Goal: Information Seeking & Learning: Learn about a topic

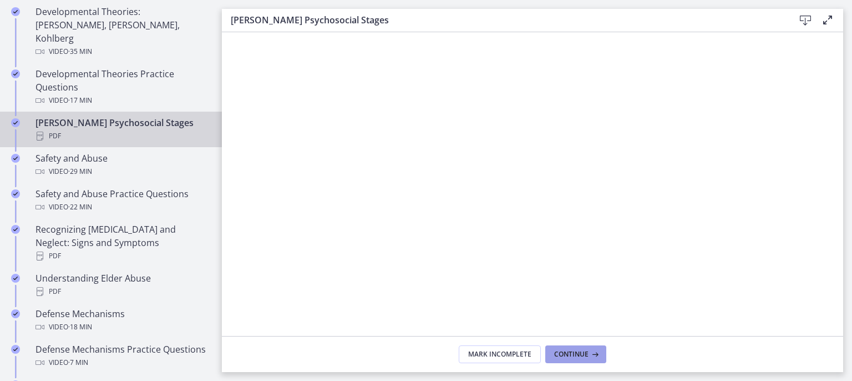
click at [570, 352] on span "Continue" at bounding box center [571, 354] width 34 height 9
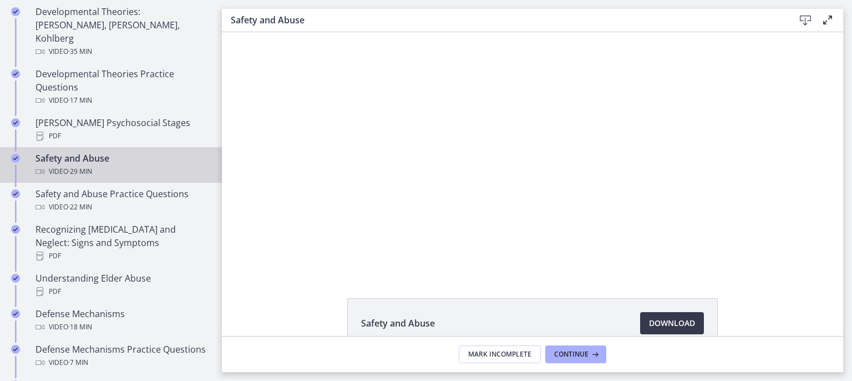
scroll to position [65, 0]
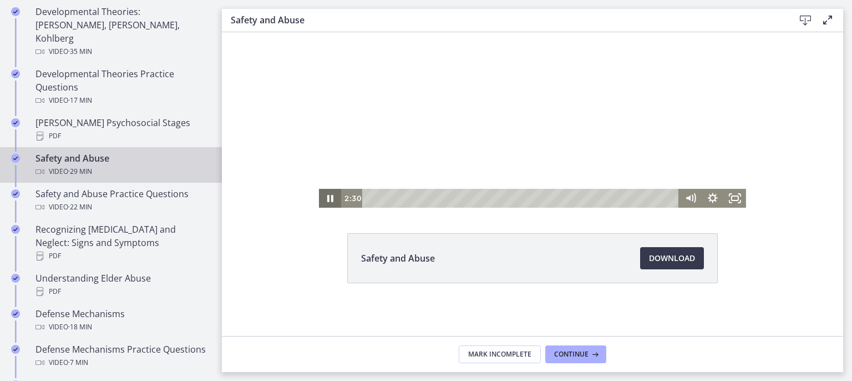
drag, startPoint x: 328, startPoint y: 195, endPoint x: 330, endPoint y: 205, distance: 10.0
click at [328, 198] on icon "Pause" at bounding box center [330, 198] width 6 height 7
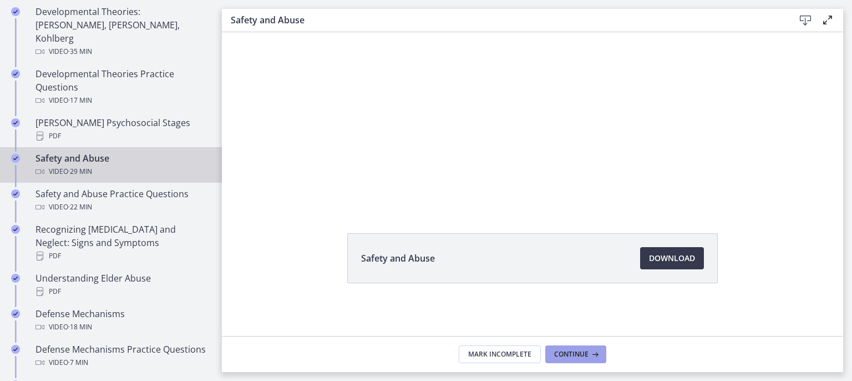
click at [578, 357] on span "Continue" at bounding box center [571, 354] width 34 height 9
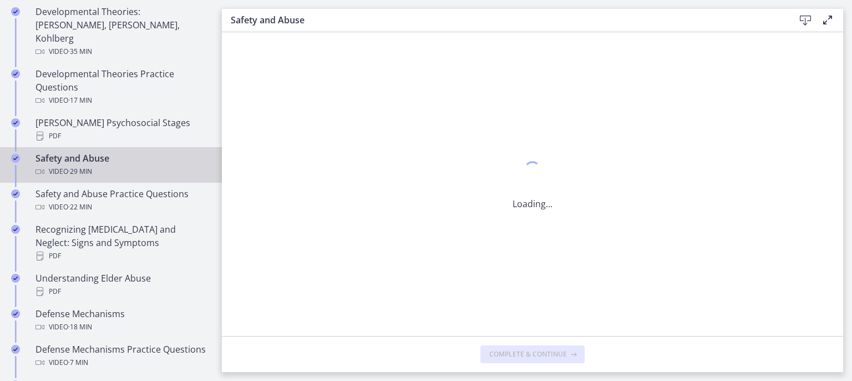
scroll to position [0, 0]
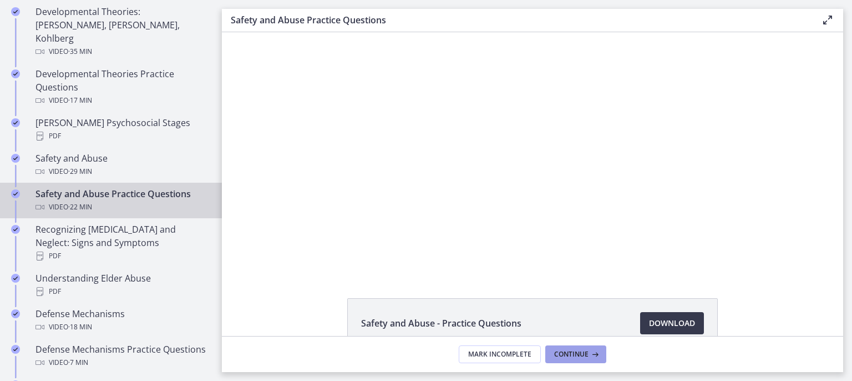
click at [587, 352] on span "Continue" at bounding box center [571, 354] width 34 height 9
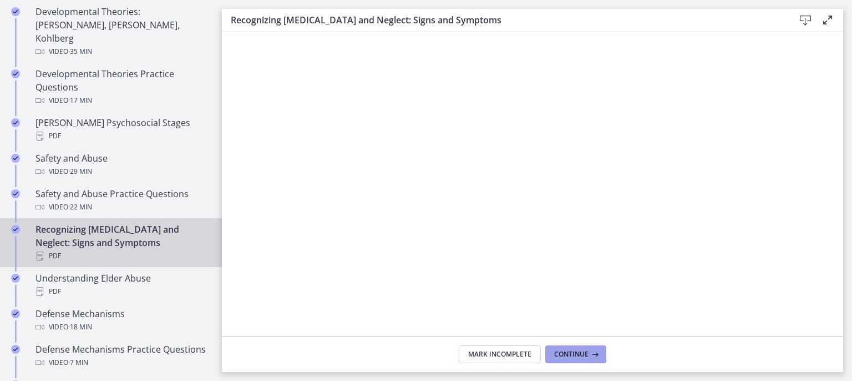
click at [574, 353] on span "Continue" at bounding box center [571, 354] width 34 height 9
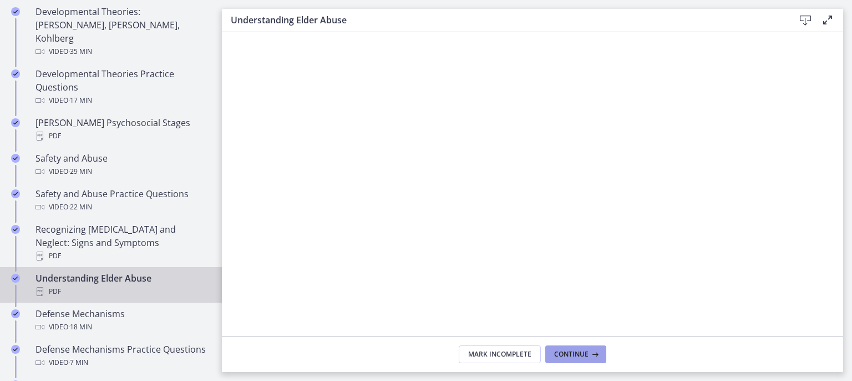
click at [582, 355] on span "Continue" at bounding box center [571, 354] width 34 height 9
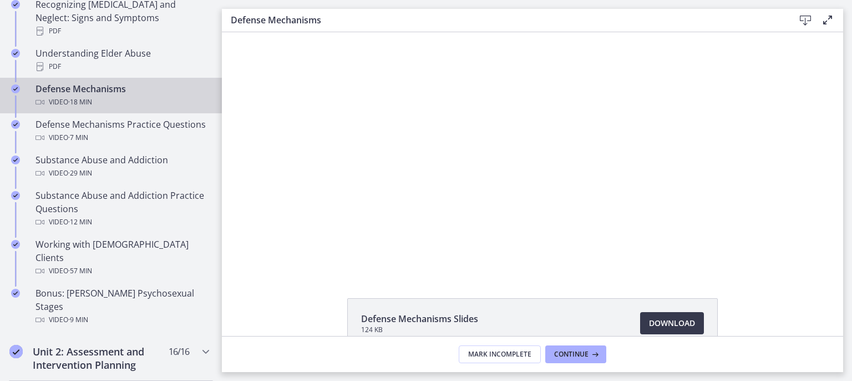
scroll to position [613, 0]
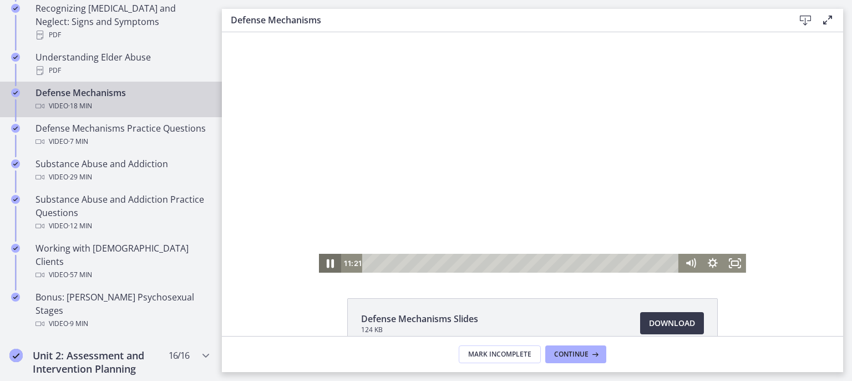
click at [322, 259] on icon "Pause" at bounding box center [330, 263] width 27 height 23
